Goal: Information Seeking & Learning: Find specific fact

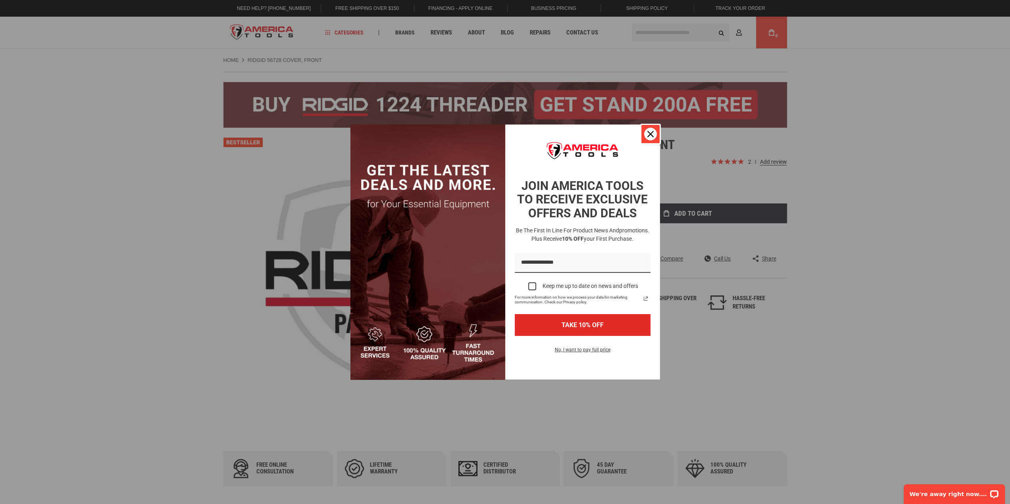
click at [652, 135] on icon "close icon" at bounding box center [650, 134] width 6 height 6
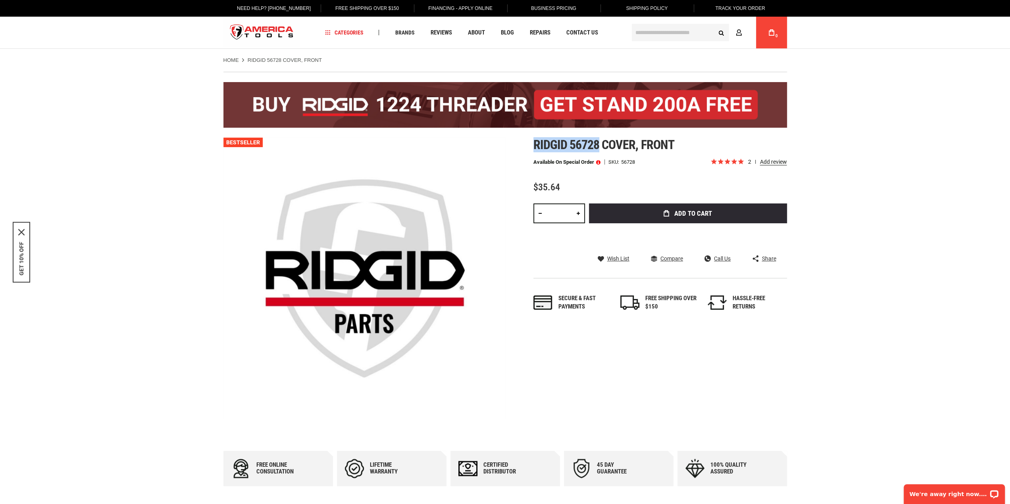
drag, startPoint x: 534, startPoint y: 142, endPoint x: 591, endPoint y: 141, distance: 56.4
click at [597, 141] on span "Ridgid 56728 cover, front" at bounding box center [603, 144] width 141 height 15
copy span "Ridgid 56728"
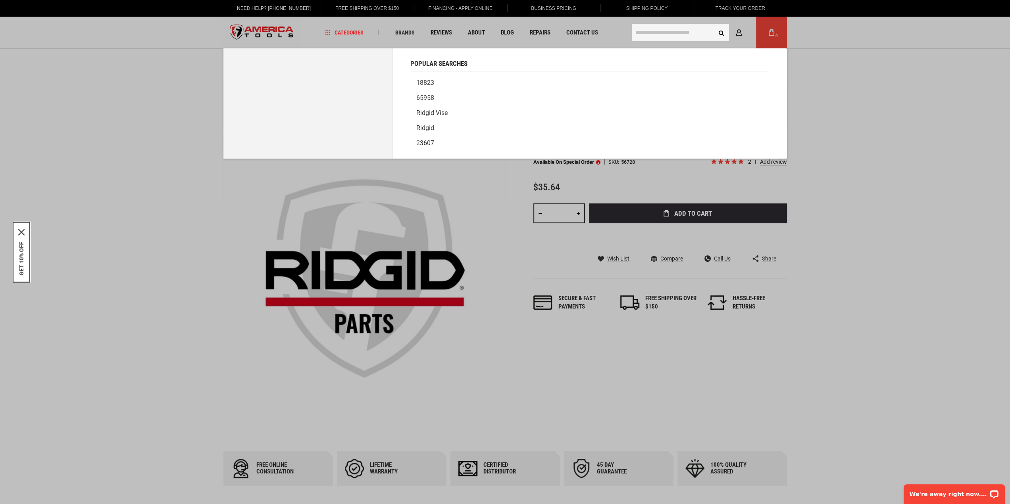
click at [656, 38] on input "text" at bounding box center [680, 32] width 97 height 17
paste input "**********"
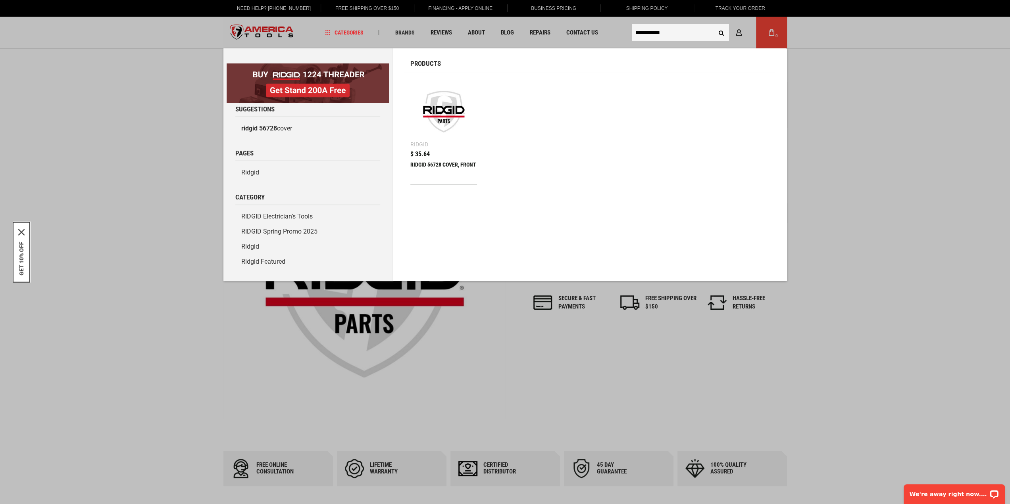
type input "**********"
click at [714, 25] on button "Search" at bounding box center [721, 32] width 15 height 15
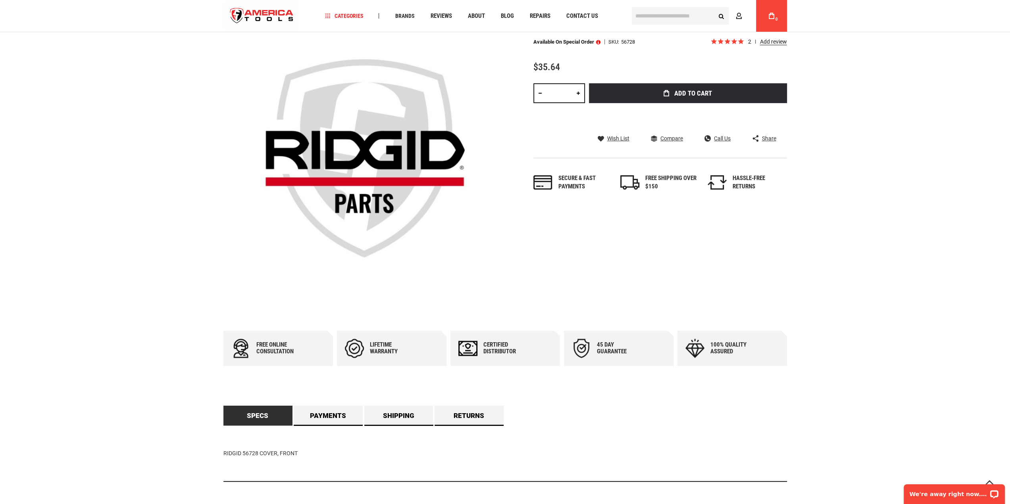
click at [251, 409] on link "Specs" at bounding box center [257, 416] width 69 height 20
click at [321, 419] on link "Payments" at bounding box center [328, 416] width 69 height 20
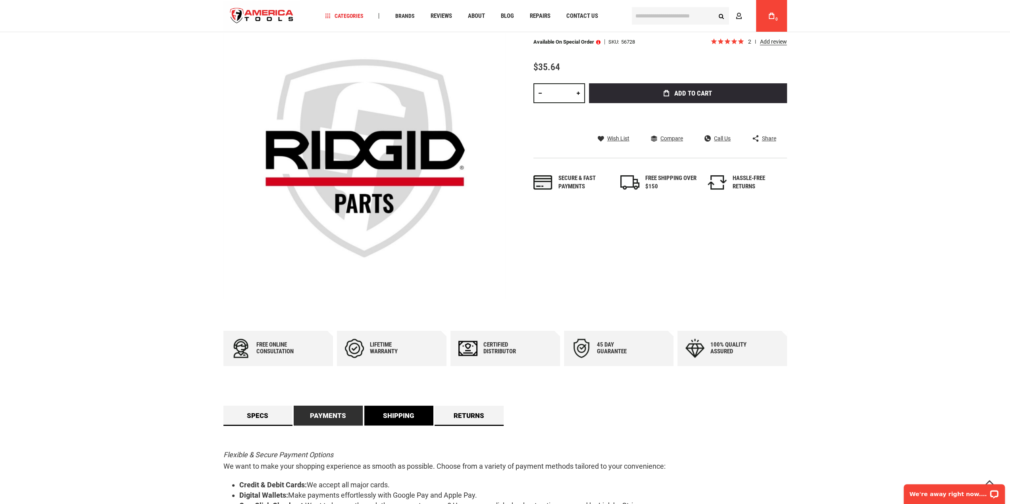
click at [416, 412] on link "Shipping" at bounding box center [398, 416] width 69 height 20
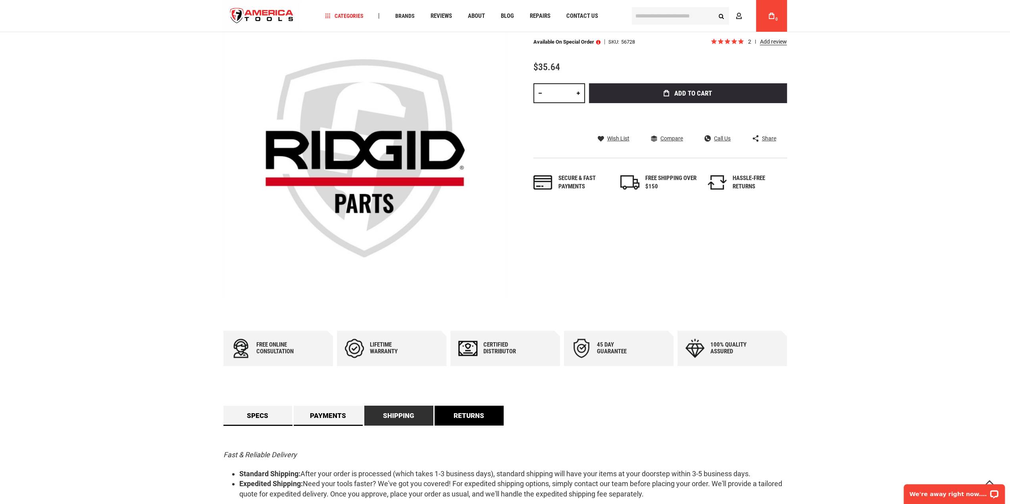
click at [468, 413] on link "Returns" at bounding box center [469, 416] width 69 height 20
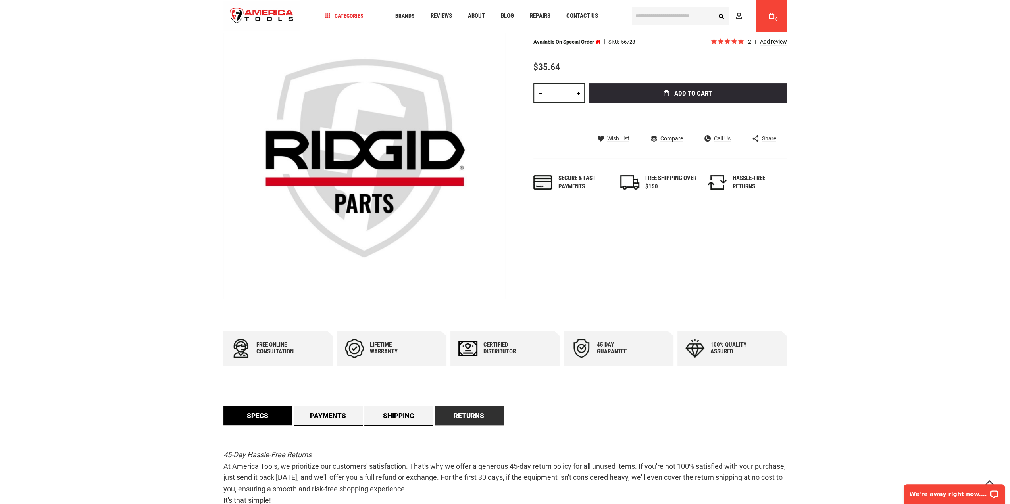
click at [241, 408] on link "Specs" at bounding box center [257, 416] width 69 height 20
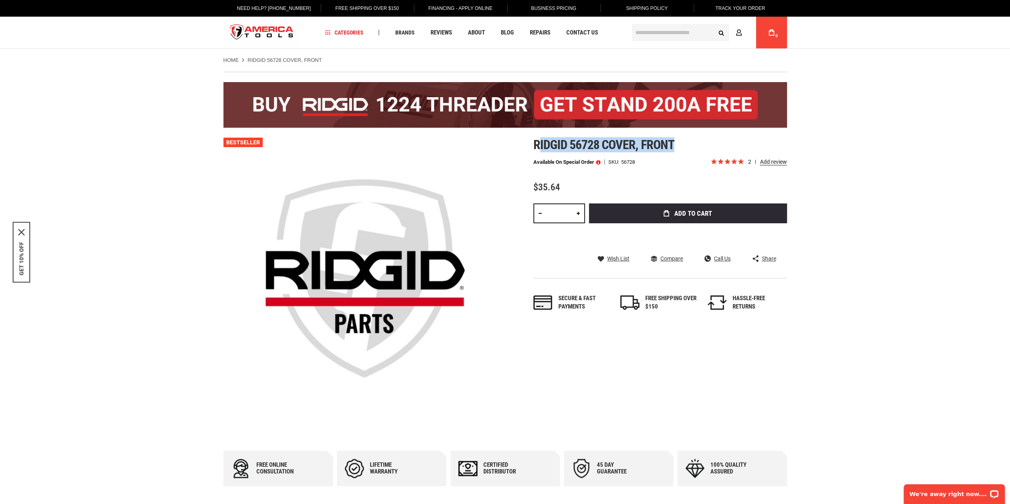
drag, startPoint x: 537, startPoint y: 140, endPoint x: 681, endPoint y: 143, distance: 144.1
click at [681, 143] on h1 "Ridgid 56728 cover, front" at bounding box center [660, 145] width 254 height 14
click at [681, 142] on h1 "Ridgid 56728 cover, front" at bounding box center [660, 145] width 254 height 14
drag, startPoint x: 535, startPoint y: 145, endPoint x: 672, endPoint y: 144, distance: 137.7
click at [672, 144] on span "Ridgid 56728 cover, front" at bounding box center [603, 144] width 141 height 15
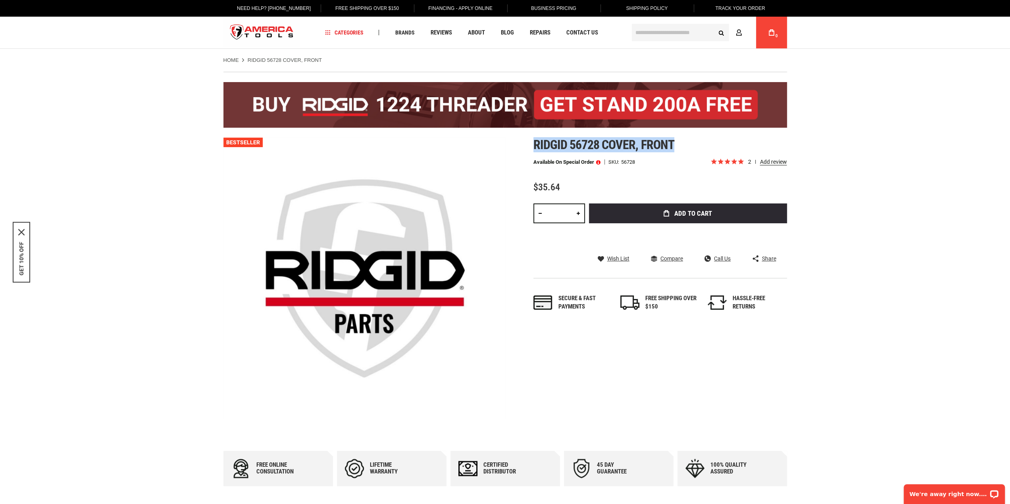
copy span "Ridgid 56728 cover, front"
